Goal: Communication & Community: Answer question/provide support

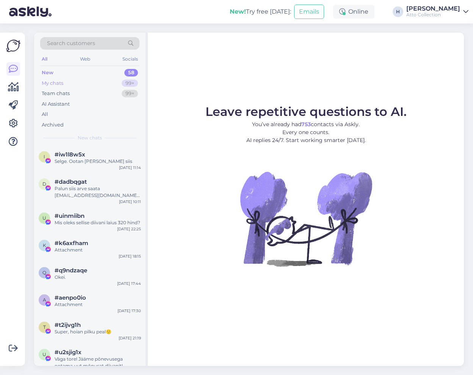
click at [52, 82] on div "My chats" at bounding box center [53, 84] width 22 height 8
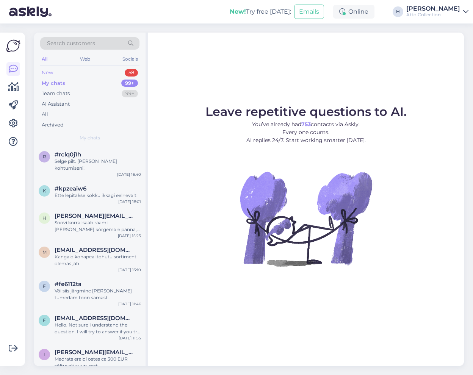
click at [60, 70] on div "New 58" at bounding box center [89, 72] width 99 height 11
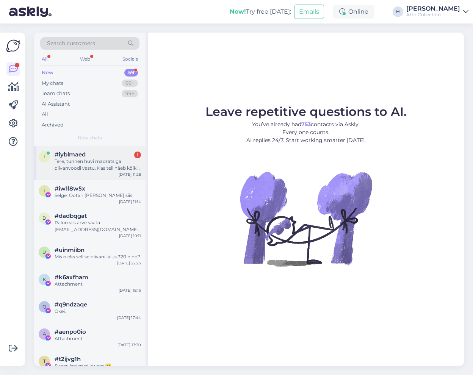
click at [75, 159] on div "Tere, tunnen huvi madratsiga diivanvoodi vastu. Kas teil näeb kõiki mudeleid ko…" at bounding box center [98, 165] width 86 height 14
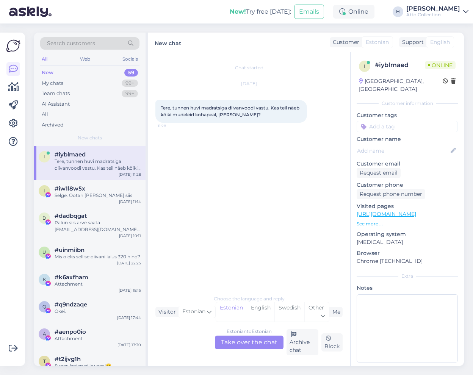
click at [249, 345] on div "Estonian to Estonian Take over the chat" at bounding box center [249, 343] width 69 height 14
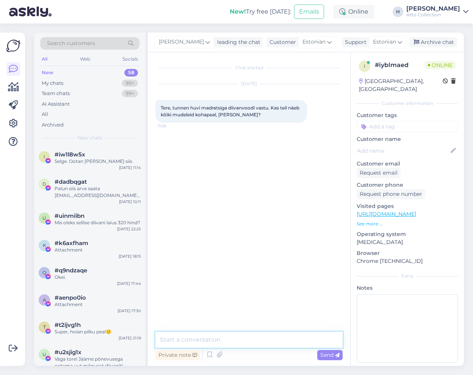
click at [219, 336] on textarea at bounding box center [248, 340] width 187 height 16
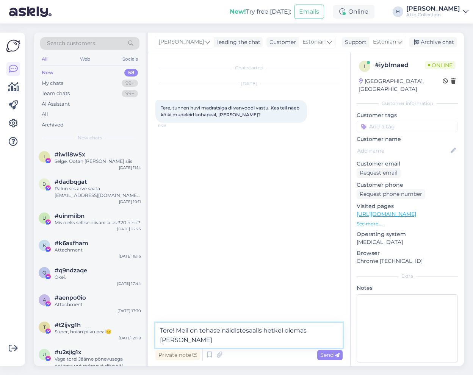
type textarea "Tere! Meil on tehase näidistesaalis hetkel olemas [PERSON_NAME] [PERSON_NAME]"
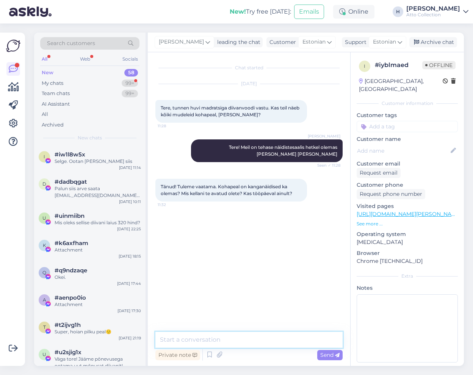
click at [213, 341] on textarea at bounding box center [248, 340] width 187 height 16
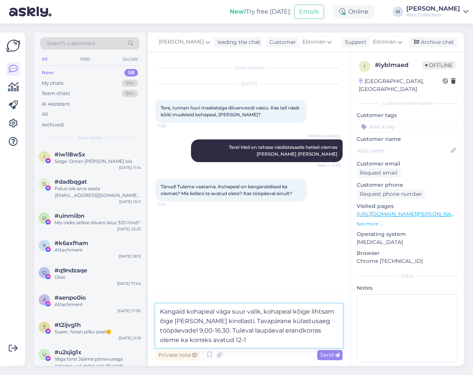
type textarea "Kangaid kohapeal väga suur valik, kohapeal kõige lihtsam õige [PERSON_NAME] kin…"
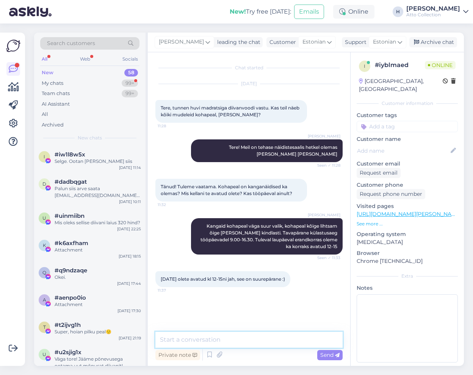
click at [215, 341] on textarea at bounding box center [248, 340] width 187 height 16
type textarea "Just, hea võimalus vabal päeval lähiajal läbi tulla"
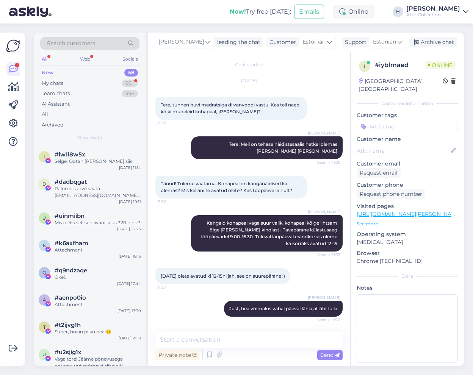
scroll to position [36, 0]
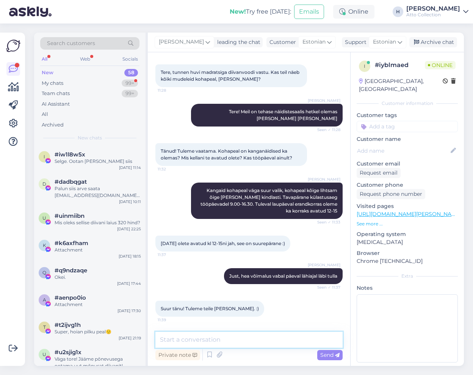
click at [222, 342] on textarea at bounding box center [248, 340] width 187 height 16
type textarea "Tore, kohtumiseni!"
